Goal: Task Accomplishment & Management: Manage account settings

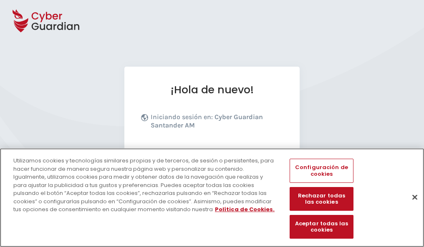
scroll to position [102, 0]
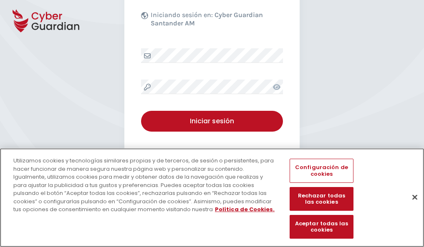
click at [410, 206] on button "Cerrar" at bounding box center [414, 197] width 18 height 18
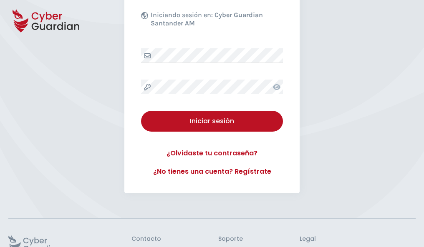
scroll to position [162, 0]
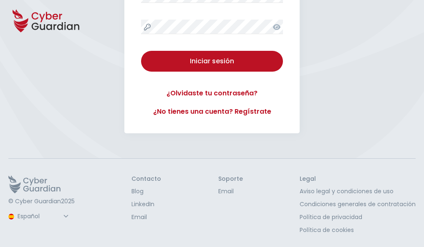
click at [141, 51] on button "Iniciar sesión" at bounding box center [212, 61] width 142 height 21
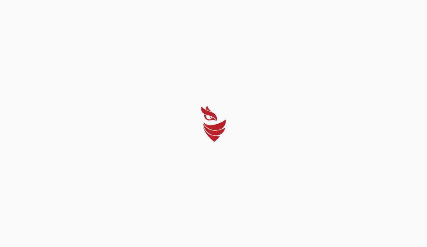
select select "Português (BR)"
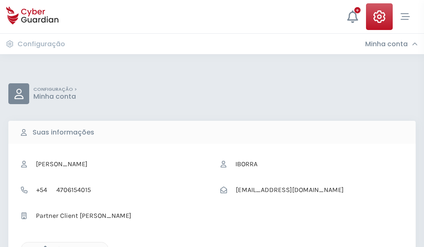
click at [43, 246] on icon "button" at bounding box center [43, 249] width 7 height 7
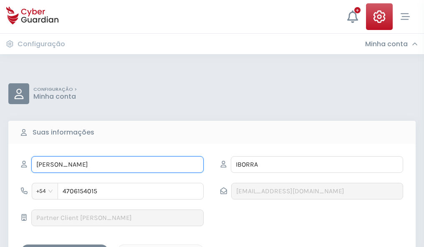
click at [117, 165] on input "CIRIACO" at bounding box center [117, 164] width 172 height 17
type input "C"
type input "Eva María"
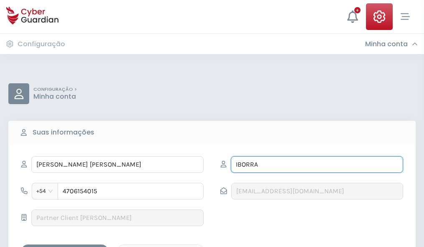
click at [317, 165] on input "IBORRA" at bounding box center [317, 164] width 172 height 17
type input "I"
type input "Torrents"
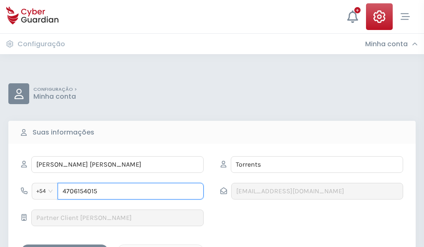
click at [131, 191] on input "4706154015" at bounding box center [131, 191] width 146 height 17
type input "4"
type input "4824259288"
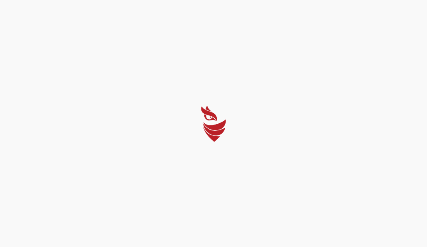
select select "Português (BR)"
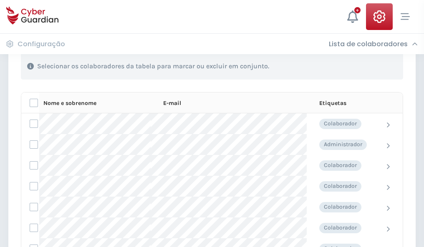
scroll to position [357, 0]
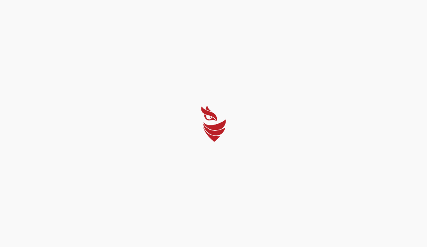
select select "Português (BR)"
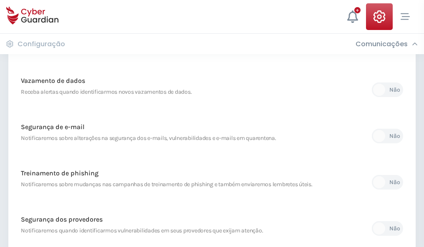
scroll to position [439, 0]
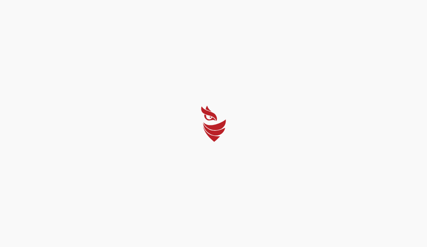
select select "Português (BR)"
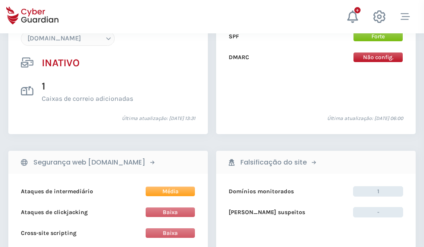
scroll to position [785, 0]
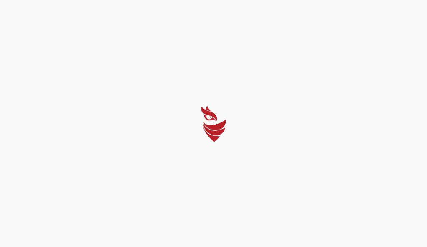
select select "Português (BR)"
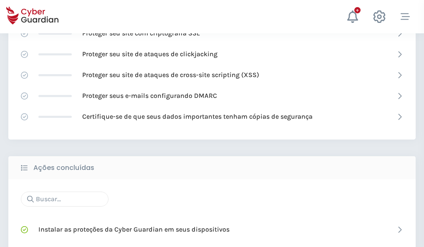
scroll to position [556, 0]
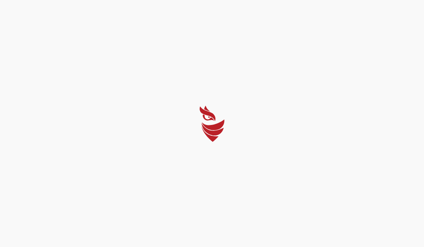
select select "Português (BR)"
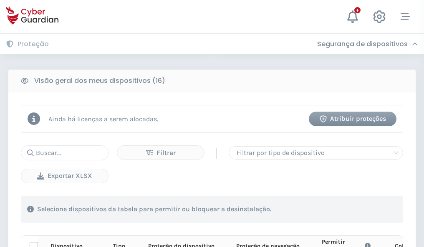
scroll to position [737, 0]
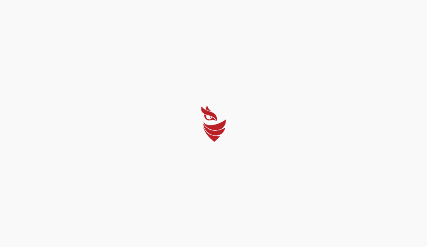
select select "Português (BR)"
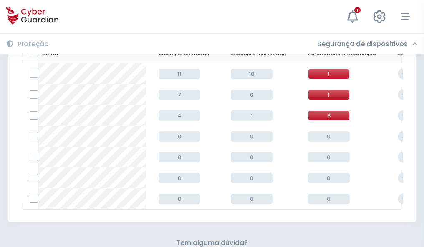
scroll to position [366, 0]
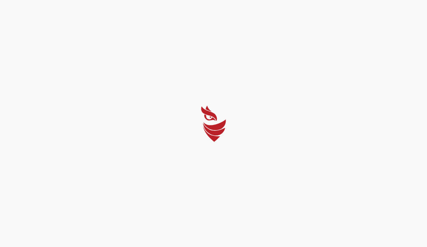
select select "Português (BR)"
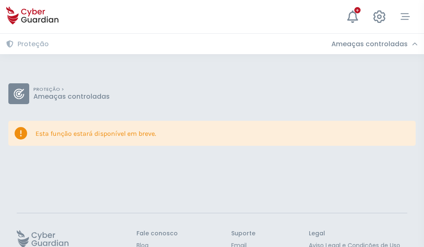
scroll to position [54, 0]
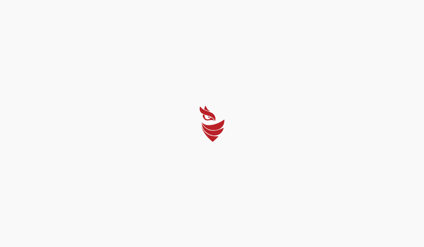
select select "Português (BR)"
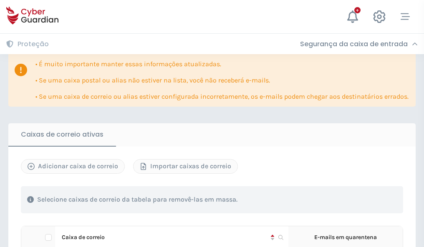
scroll to position [490, 0]
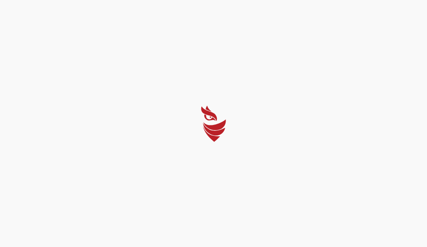
select select "Português (BR)"
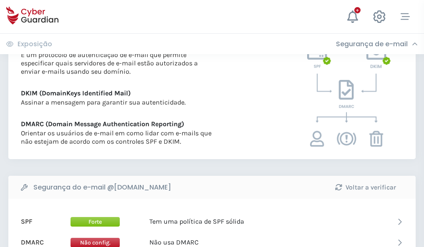
scroll to position [450, 0]
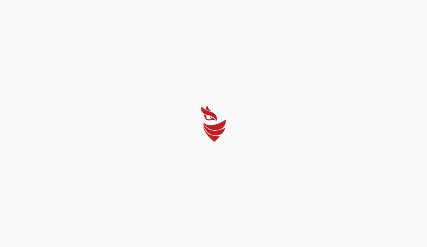
select select "Português (BR)"
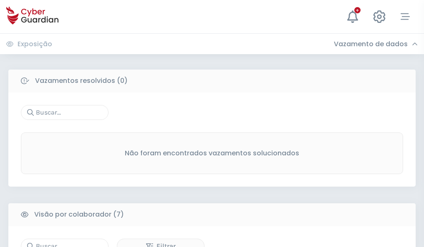
scroll to position [690, 0]
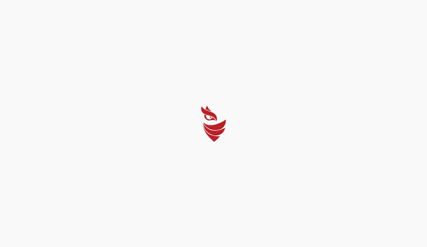
select select "Português (BR)"
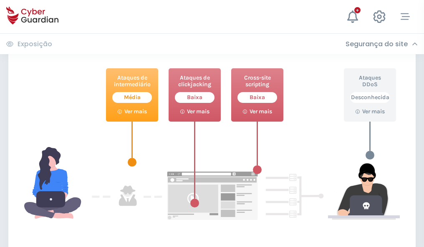
scroll to position [454, 0]
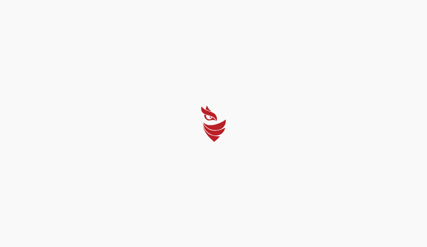
select select "Português (BR)"
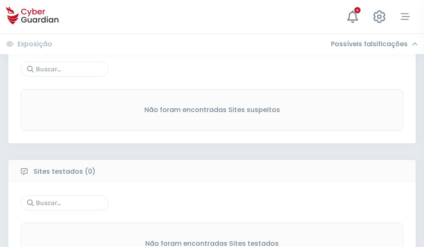
scroll to position [436, 0]
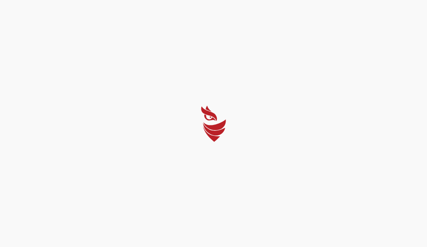
select select "Português (BR)"
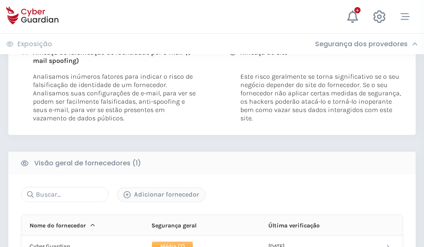
scroll to position [425, 0]
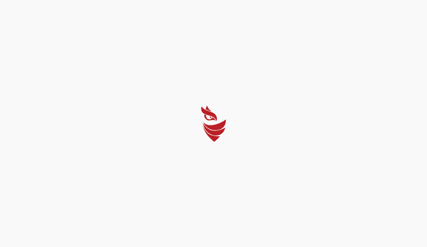
select select "Português (BR)"
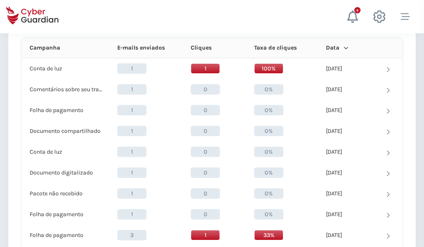
scroll to position [748, 0]
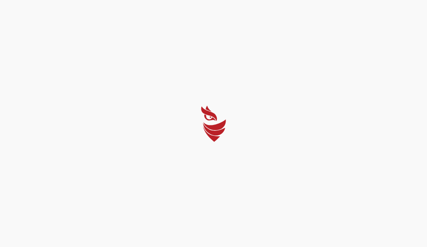
select select "Português (BR)"
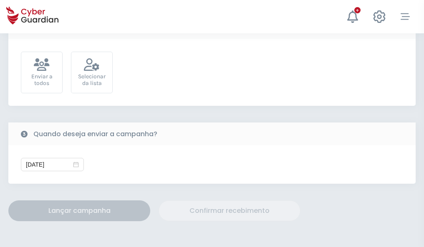
scroll to position [305, 0]
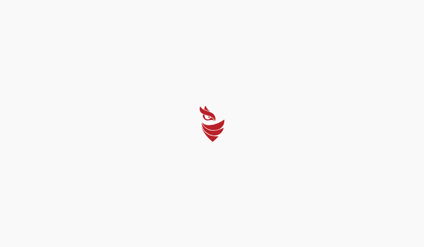
select select "Português (BR)"
